Goal: Transaction & Acquisition: Purchase product/service

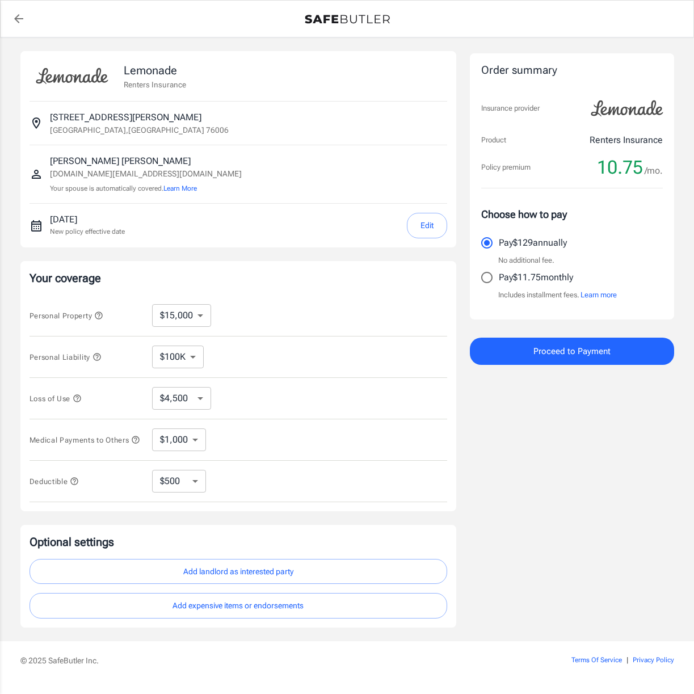
select select "15000"
select select "500"
click at [520, 281] on p "Pay $11.75 monthly" at bounding box center [536, 278] width 74 height 14
click at [499, 281] on input "Pay $11.75 monthly" at bounding box center [487, 278] width 24 height 24
radio input "true"
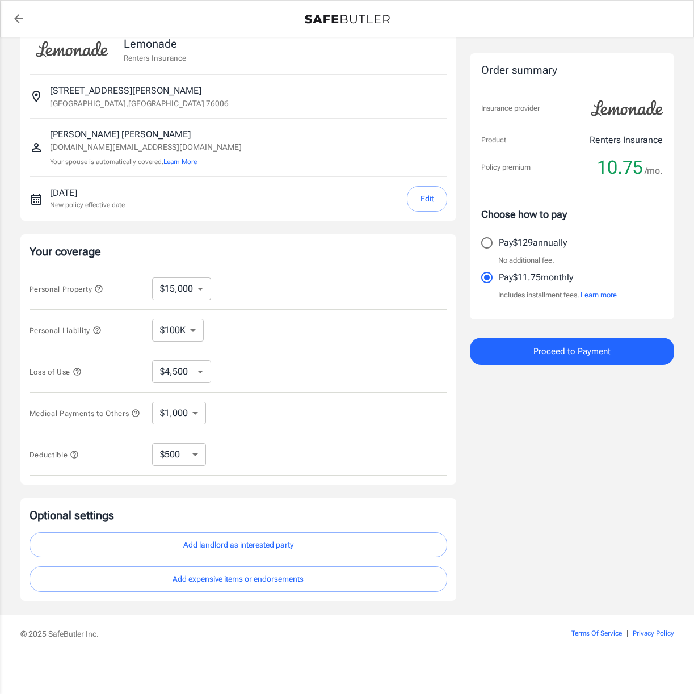
scroll to position [31, 0]
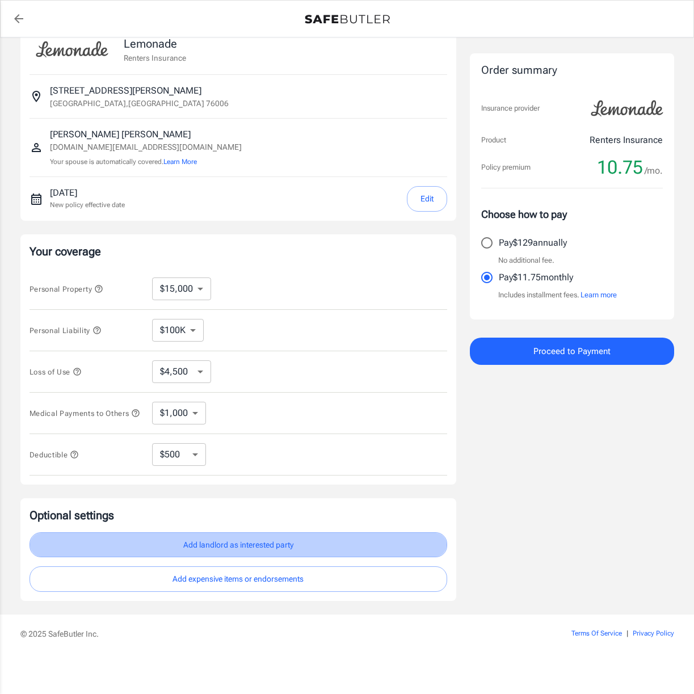
click at [259, 551] on button "Add landlord as interested party" at bounding box center [239, 545] width 418 height 26
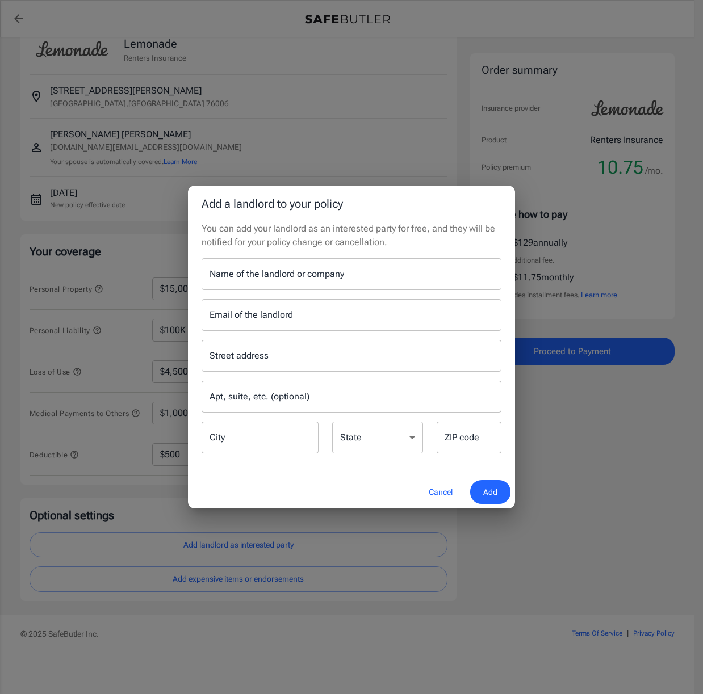
click at [302, 275] on input "Name of the landlord or company" at bounding box center [351, 274] width 300 height 32
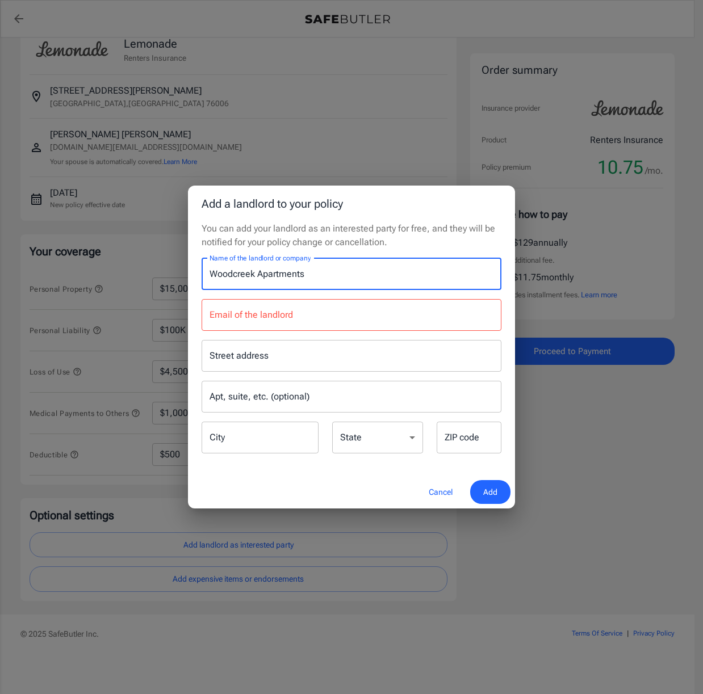
type input "Woodcreek Apartments"
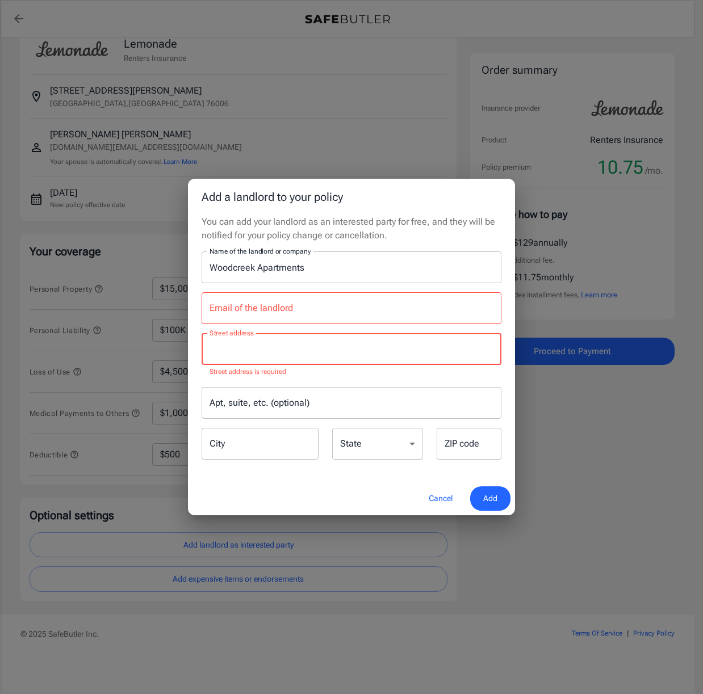
paste input "2715 Lawrence Rd Unit 0347"
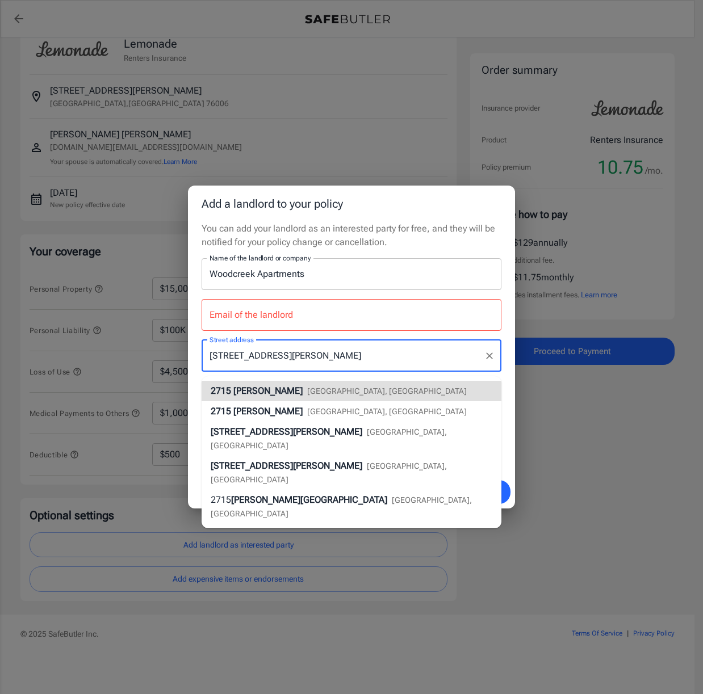
type input "2715 Lawrence Rd"
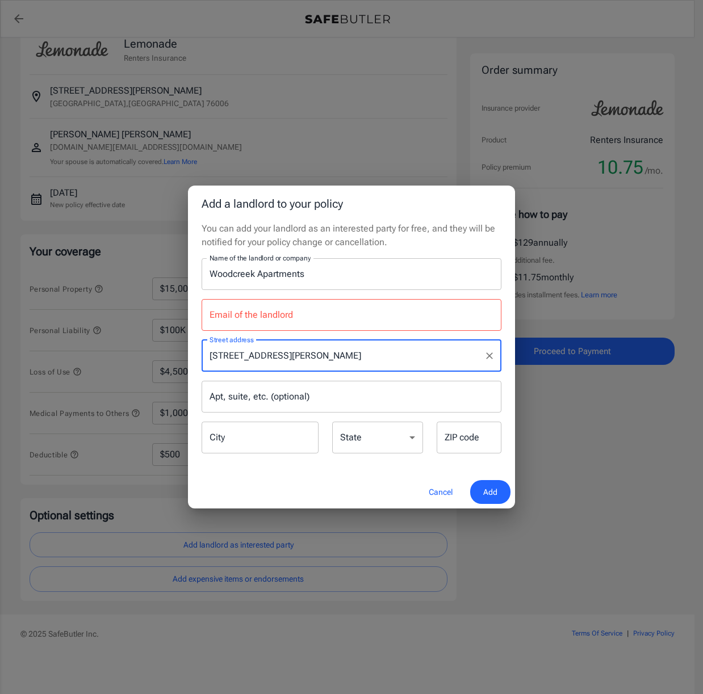
type input "Arlington"
select select "TX"
type input "76006"
type input "2715 Lawrence Rd"
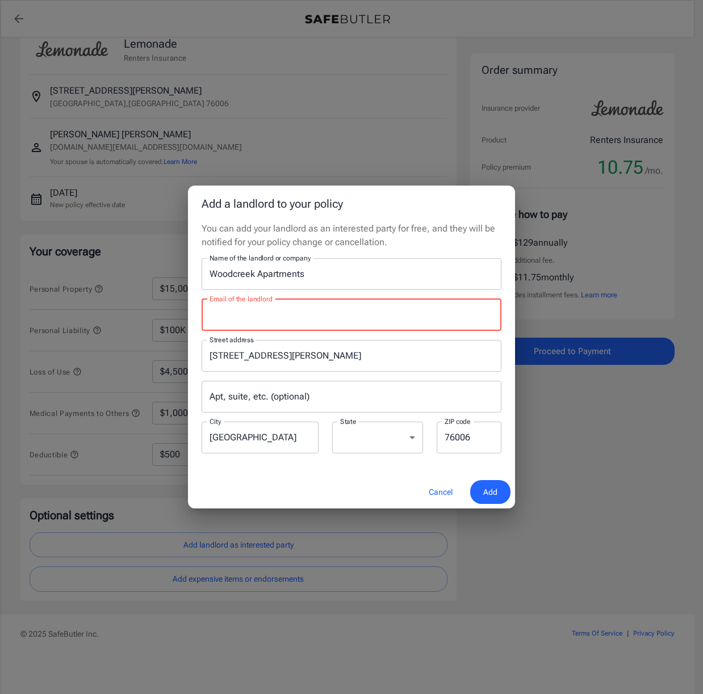
click at [283, 318] on input "Email of the landlord" at bounding box center [351, 315] width 300 height 32
paste input "patreice.calhoun@bridgepm.com"
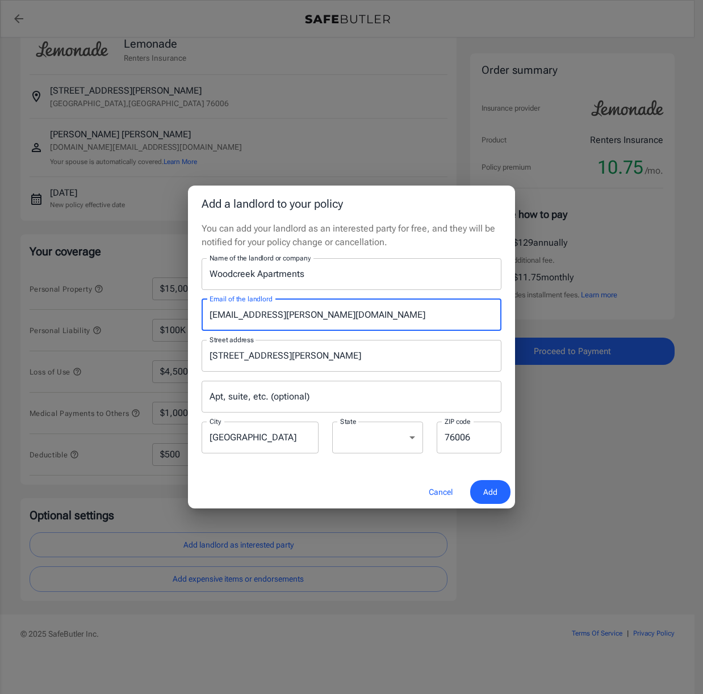
type input "patreice.calhoun@bridgepm.com"
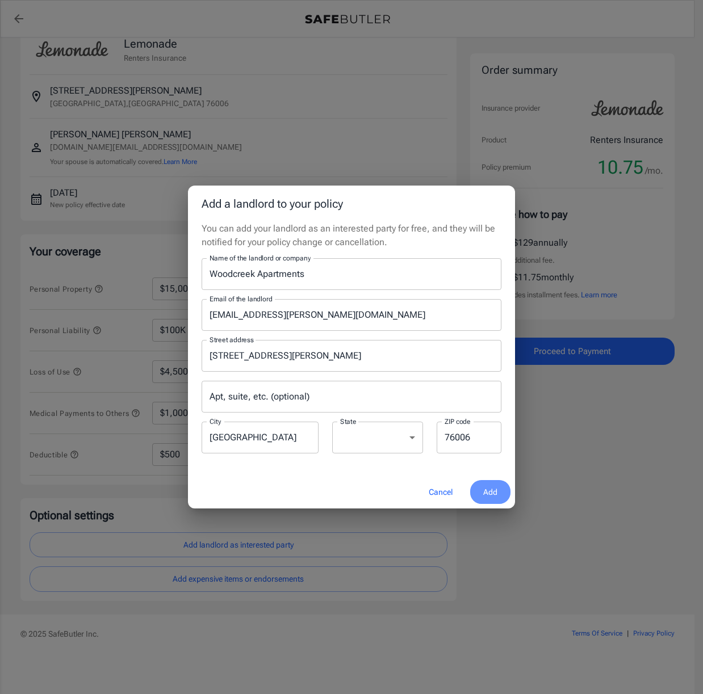
click at [489, 485] on span "Add" at bounding box center [490, 492] width 14 height 14
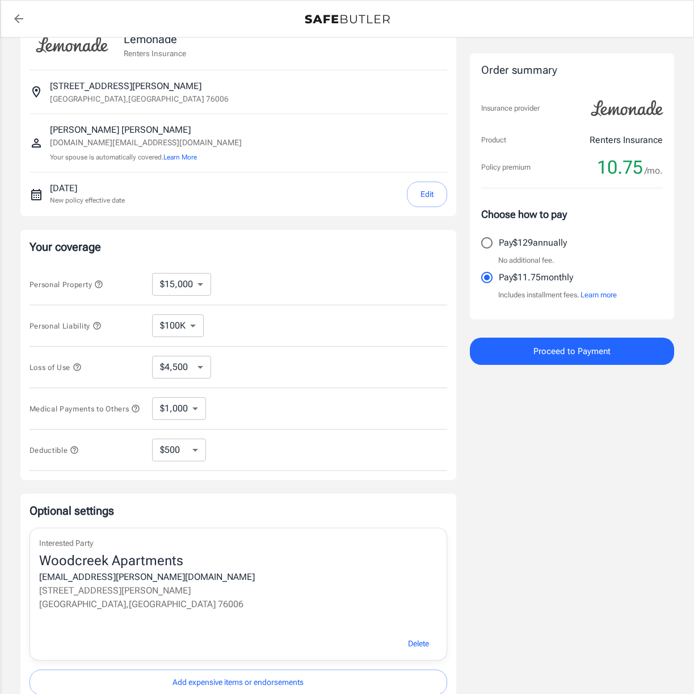
click at [201, 283] on select "$10,000 $15,000 $20,000 $25,000 $30,000 $40,000 $50,000 $100K $150K $200K $250K" at bounding box center [181, 284] width 59 height 23
click at [187, 375] on select "$4,500 $7,500 $13,500 $22,500 $34,500 $55,500 $85,500 $130K $200K" at bounding box center [181, 367] width 59 height 23
click at [183, 331] on select "$100K $200K $300K $400K $500K" at bounding box center [178, 325] width 52 height 23
click at [152, 314] on select "$100K $200K $300K $400K $500K" at bounding box center [178, 325] width 52 height 23
click at [264, 331] on div "Personal Liability $100K $200K $300K $400K $500K ​" at bounding box center [239, 325] width 418 height 41
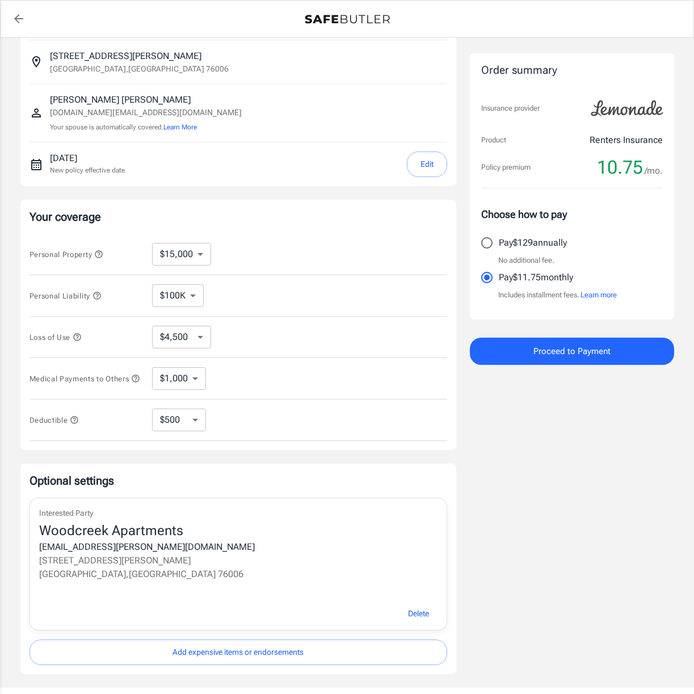
scroll to position [77, 0]
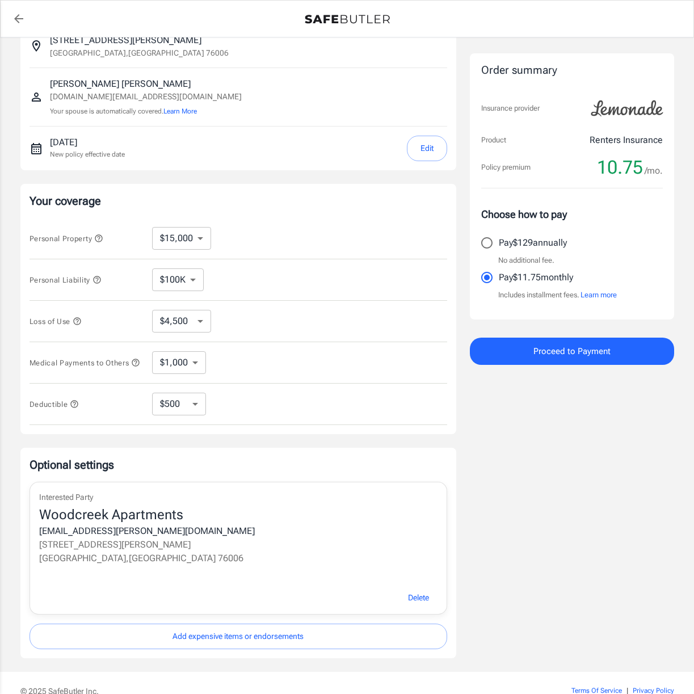
click at [175, 440] on div "Lemonade Renters Insurance 2715 Lawrence Rd unit 0347 Arlington , TX 76006 Hale…" at bounding box center [238, 316] width 436 height 684
click at [180, 415] on select "$250 $500 $1,000 $2,500" at bounding box center [179, 404] width 54 height 23
select select "250"
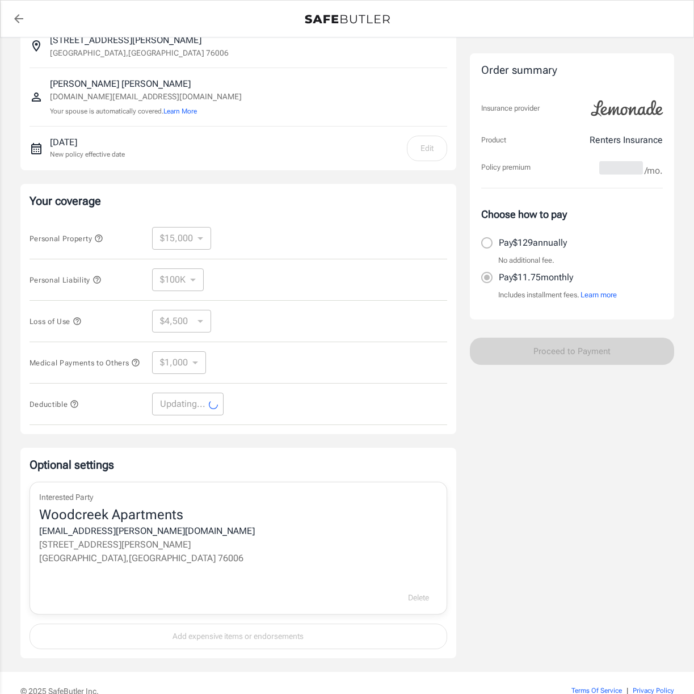
select select "250"
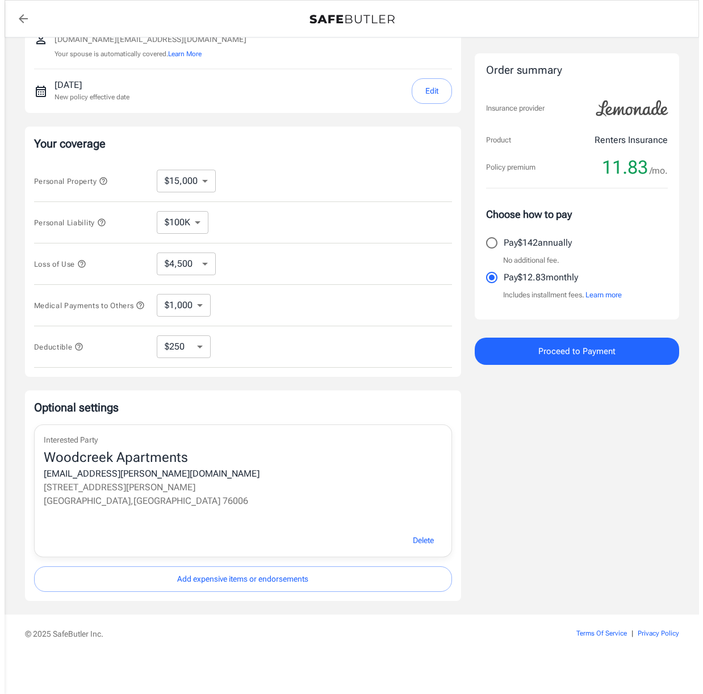
scroll to position [139, 0]
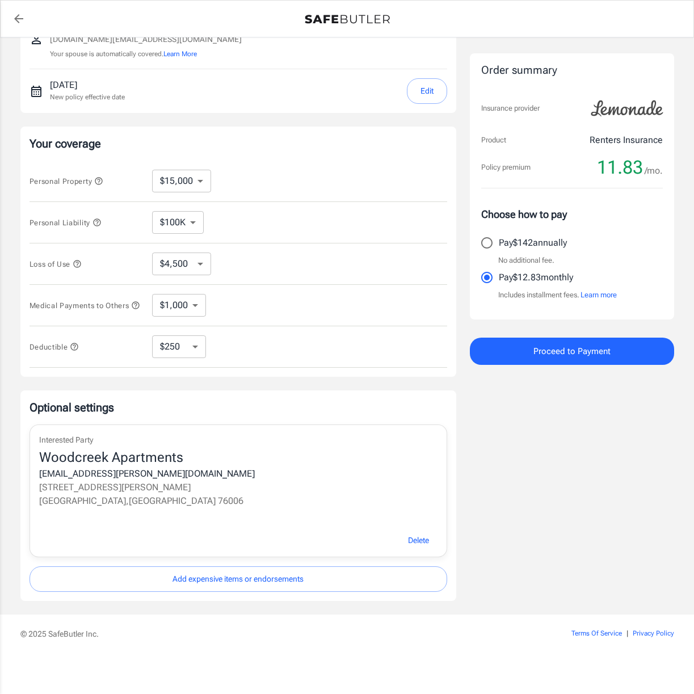
click at [174, 214] on select "$100K $200K $300K $400K $500K" at bounding box center [178, 222] width 52 height 23
click at [194, 187] on select "$10,000 $15,000 $20,000 $25,000 $30,000 $40,000 $50,000 $100K $150K $200K $250K" at bounding box center [181, 181] width 59 height 23
click at [510, 339] on button "Proceed to Payment" at bounding box center [572, 351] width 204 height 27
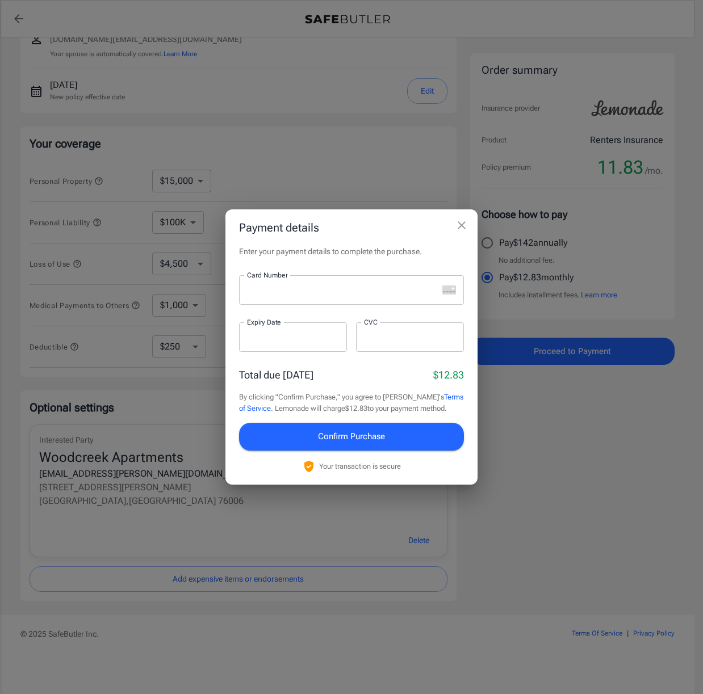
click at [322, 299] on div at bounding box center [338, 290] width 199 height 30
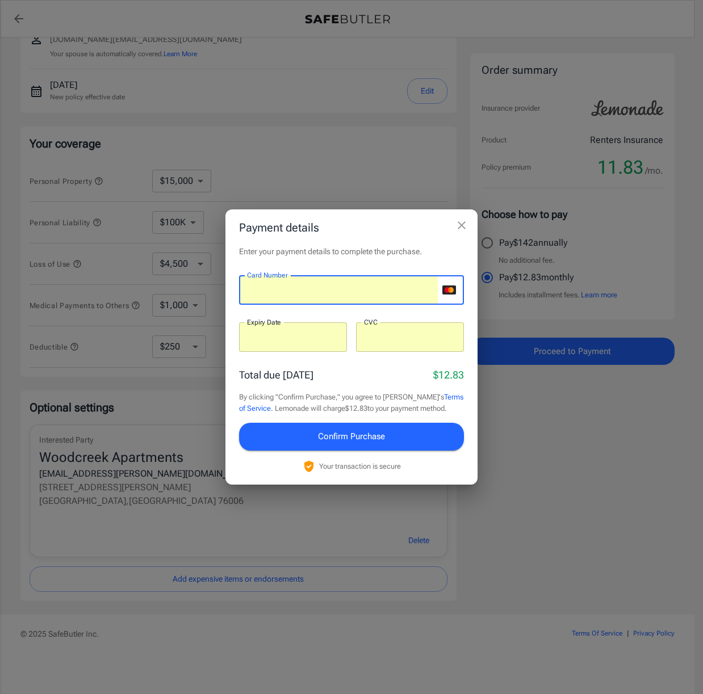
click at [368, 438] on span "Confirm Purchase" at bounding box center [351, 436] width 67 height 15
click at [364, 371] on div "Total due today $12.83" at bounding box center [351, 374] width 225 height 15
click at [371, 436] on span "Confirm Purchase" at bounding box center [351, 436] width 67 height 15
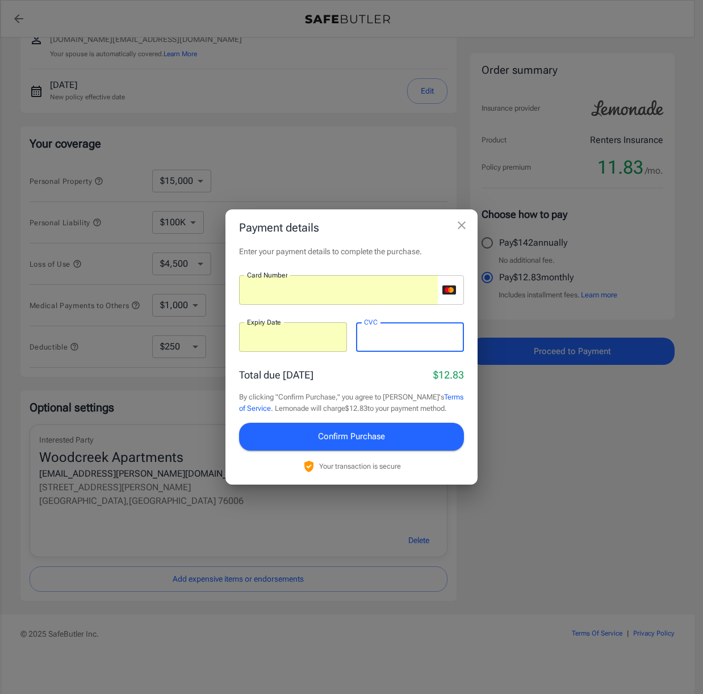
click at [330, 374] on div "Total due today $12.83" at bounding box center [351, 374] width 225 height 15
click at [352, 443] on span "Confirm Purchase" at bounding box center [351, 436] width 67 height 15
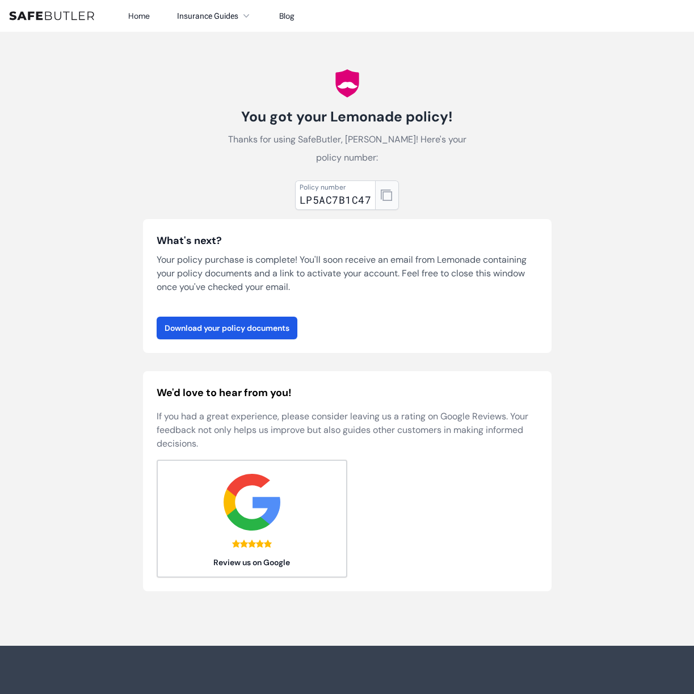
click at [388, 200] on icon "button" at bounding box center [386, 195] width 11 height 11
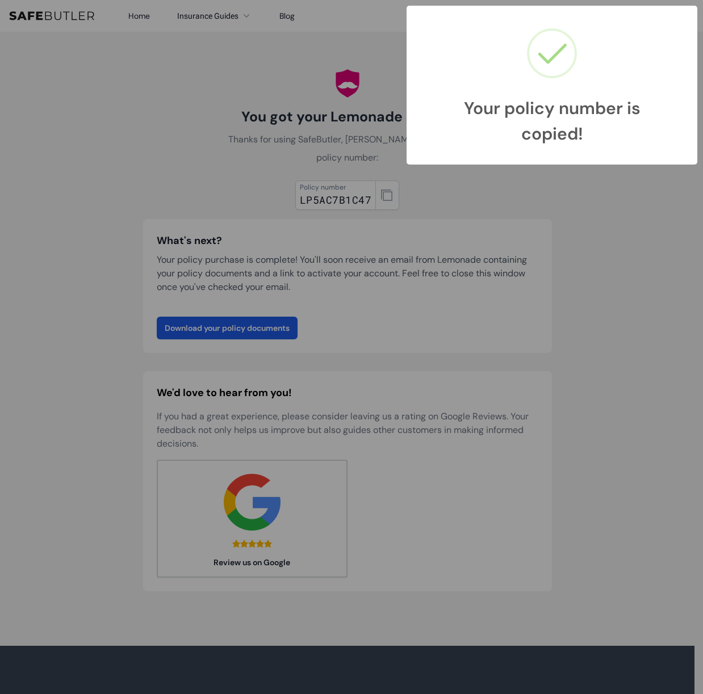
click at [358, 364] on div "Your policy number is copied! × OK Cancel" at bounding box center [351, 347] width 703 height 694
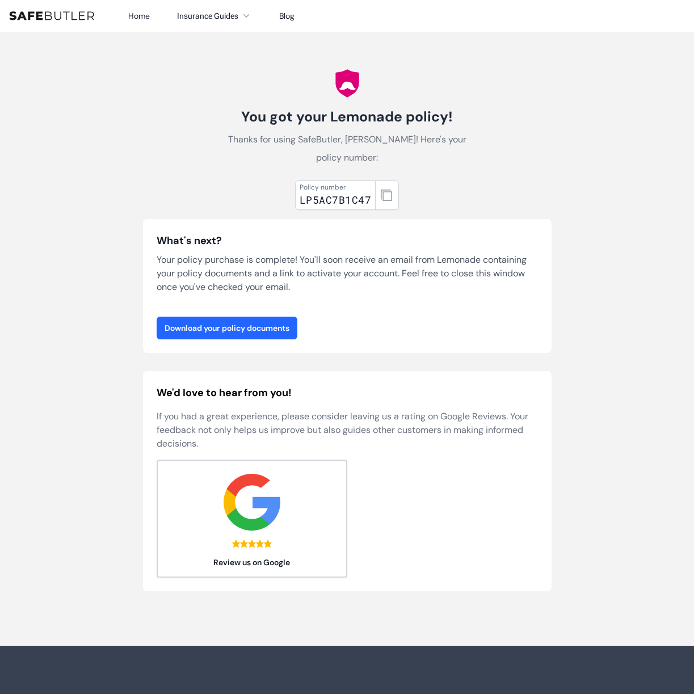
click at [263, 327] on link "Download your policy documents" at bounding box center [227, 328] width 141 height 23
